Goal: Task Accomplishment & Management: Manage account settings

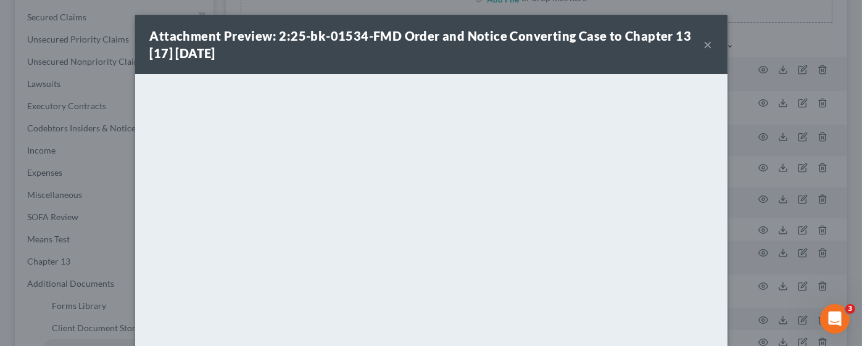
click at [696, 40] on div "Attachment Preview: 2:25-bk-01534-FMD Order and Notice Converting Case to Chapt…" at bounding box center [427, 44] width 554 height 35
click at [704, 46] on button "×" at bounding box center [708, 44] width 9 height 15
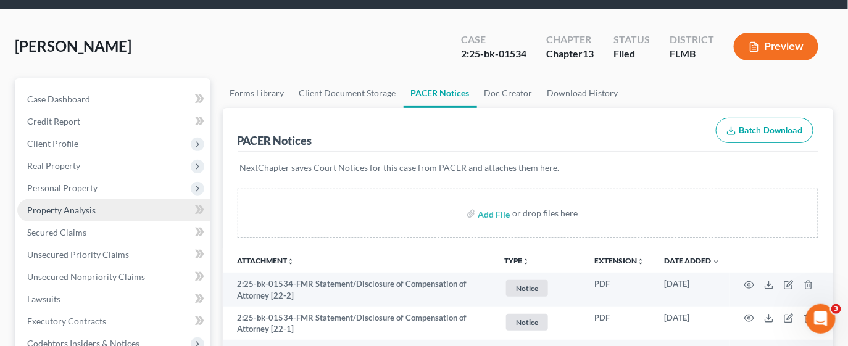
scroll to position [92, 0]
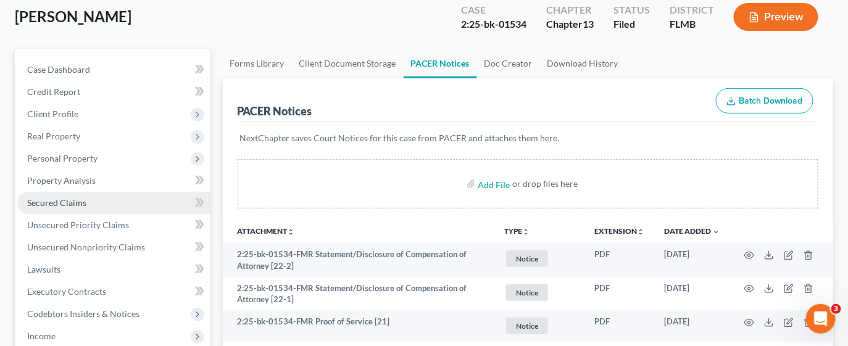
click at [69, 201] on span "Secured Claims" at bounding box center [56, 203] width 59 height 10
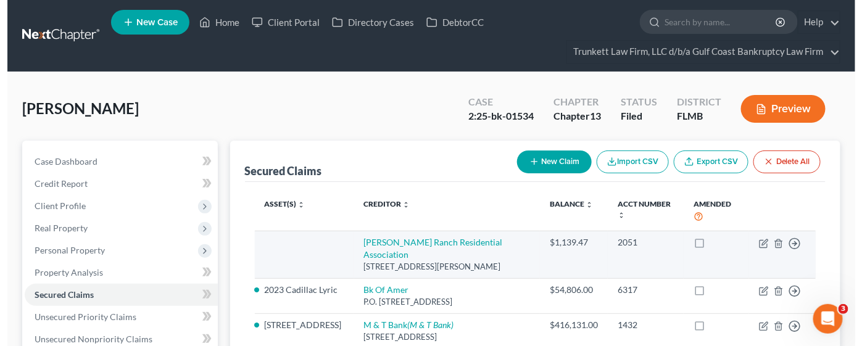
scroll to position [92, 0]
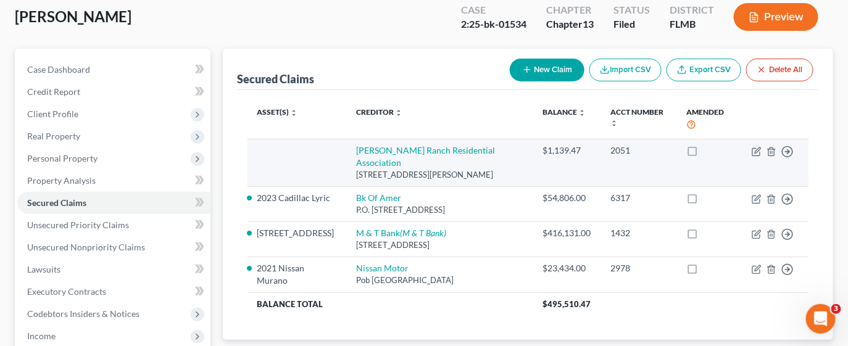
click at [704, 154] on label at bounding box center [704, 154] width 0 height 0
click at [709, 150] on input "checkbox" at bounding box center [713, 148] width 8 height 8
checkbox input "true"
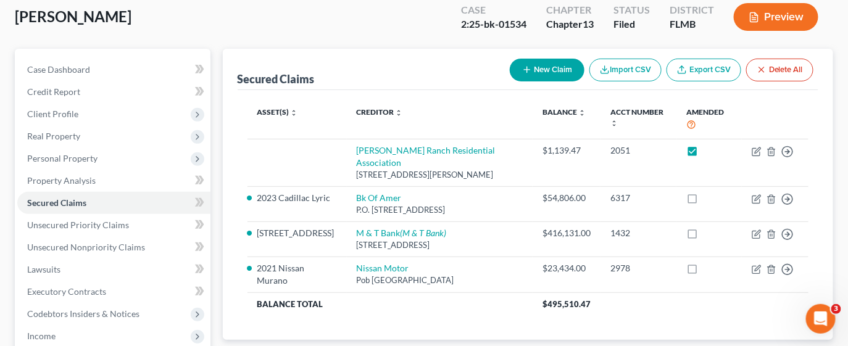
click at [769, 17] on button "Preview" at bounding box center [776, 17] width 85 height 28
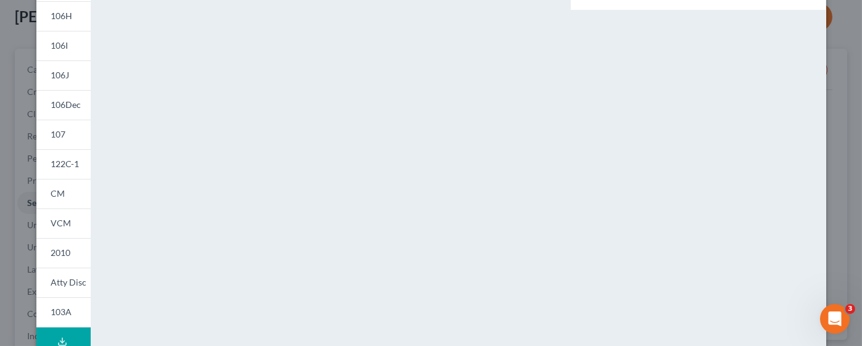
scroll to position [0, 0]
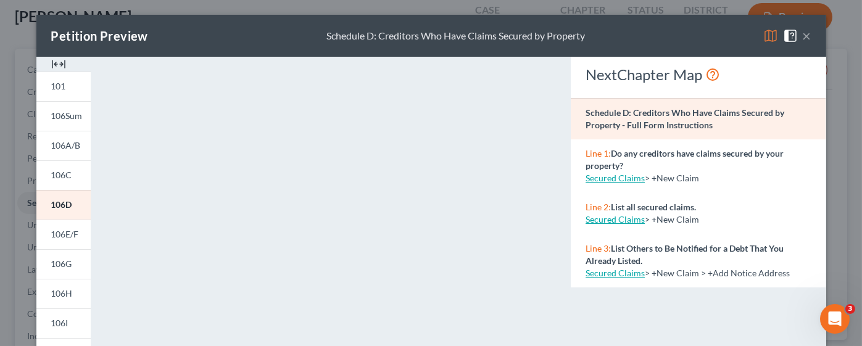
click at [803, 36] on button "×" at bounding box center [807, 35] width 9 height 15
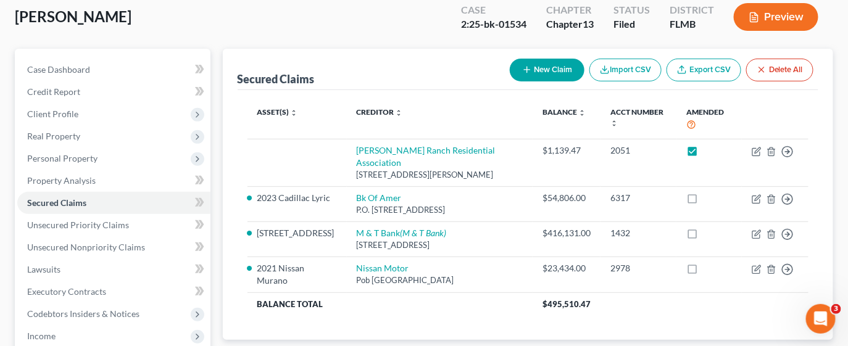
click at [785, 17] on button "Preview" at bounding box center [776, 17] width 85 height 28
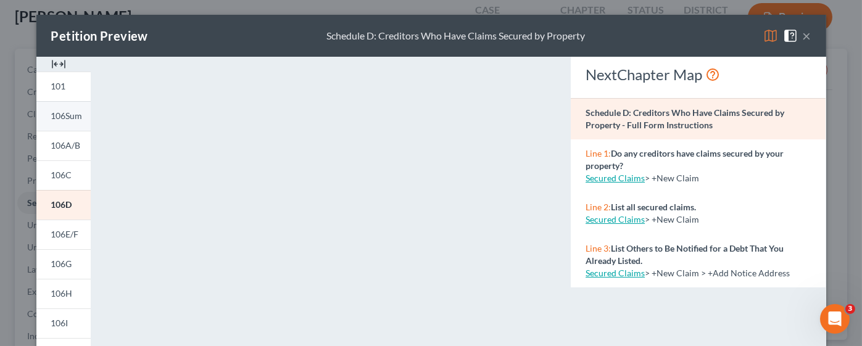
click at [62, 117] on span "106Sum" at bounding box center [66, 115] width 31 height 10
